Goal: Check status: Check status

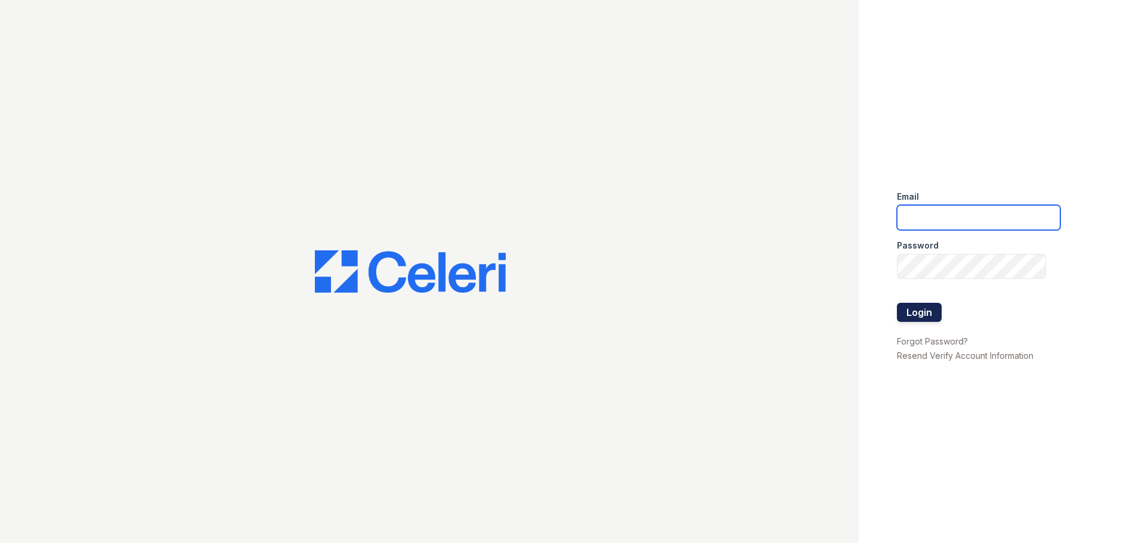
type input "mccallum2@cafmanagement.com"
click at [918, 312] on button "Login" at bounding box center [919, 312] width 45 height 19
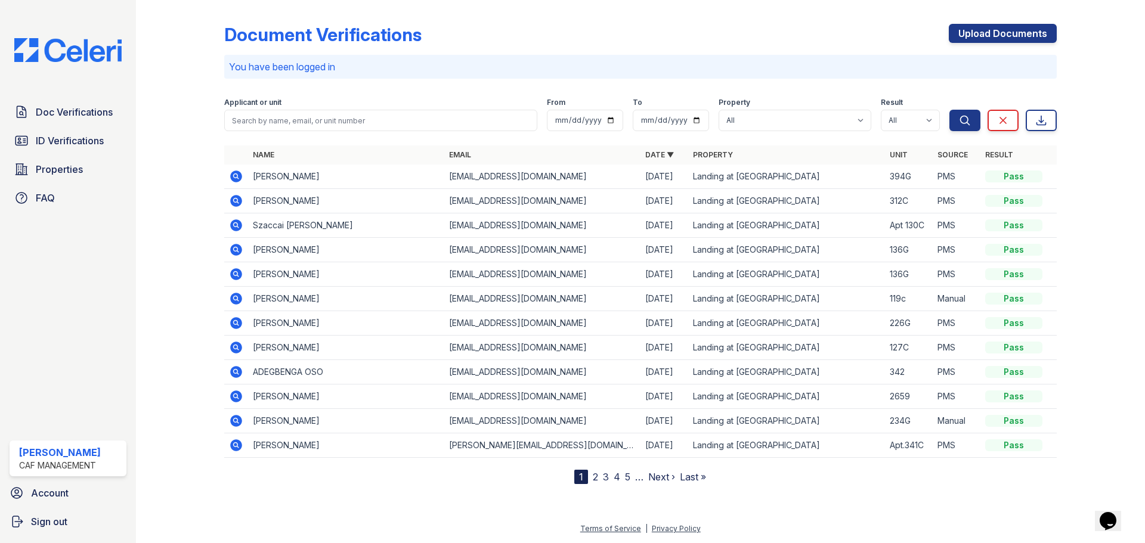
click at [232, 179] on icon at bounding box center [236, 177] width 12 height 12
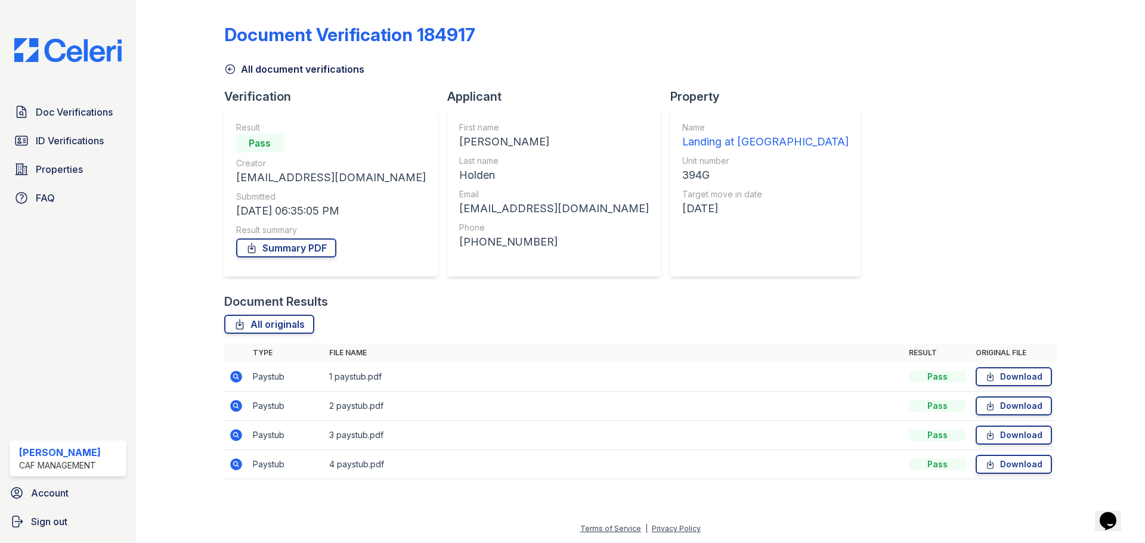
click at [239, 374] on icon at bounding box center [236, 377] width 12 height 12
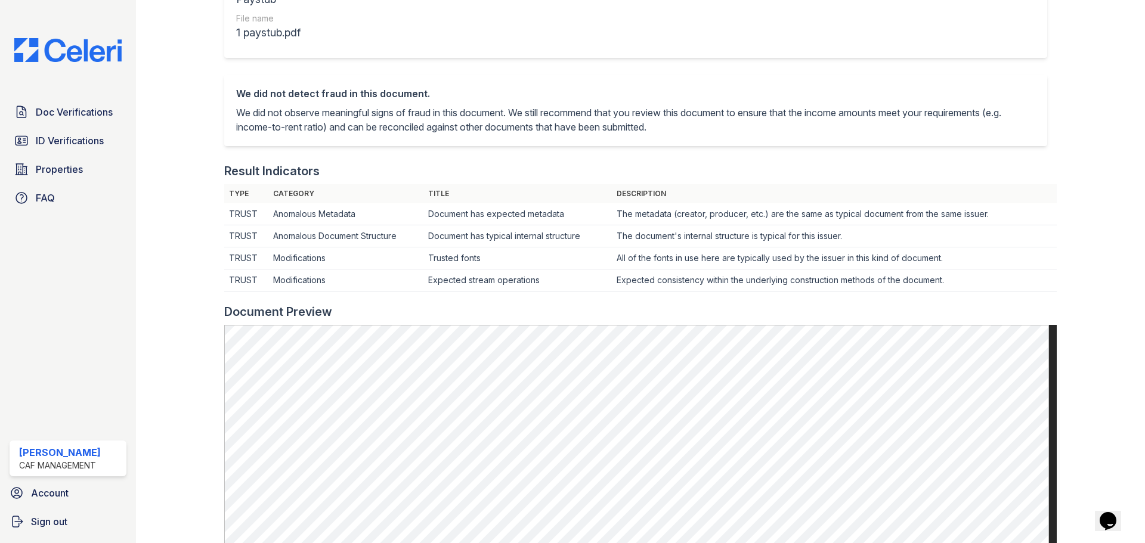
scroll to position [179, 0]
